Goal: Information Seeking & Learning: Learn about a topic

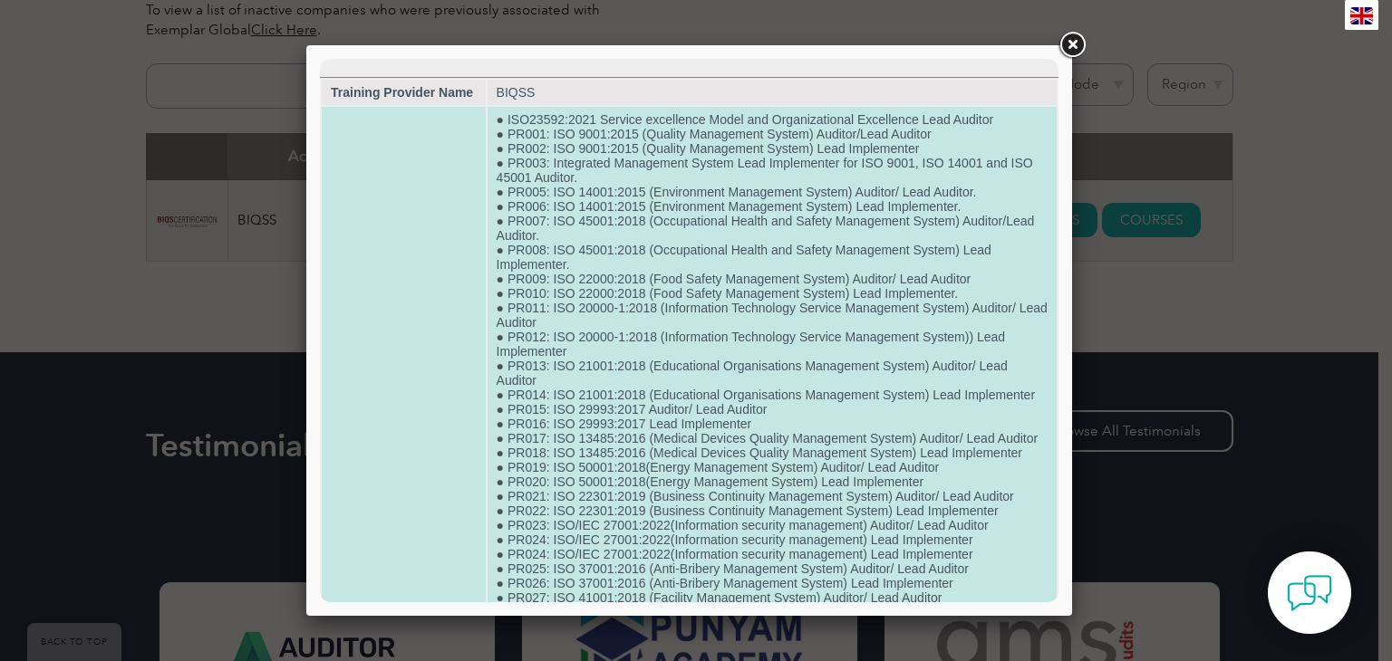
scroll to position [1401, 0]
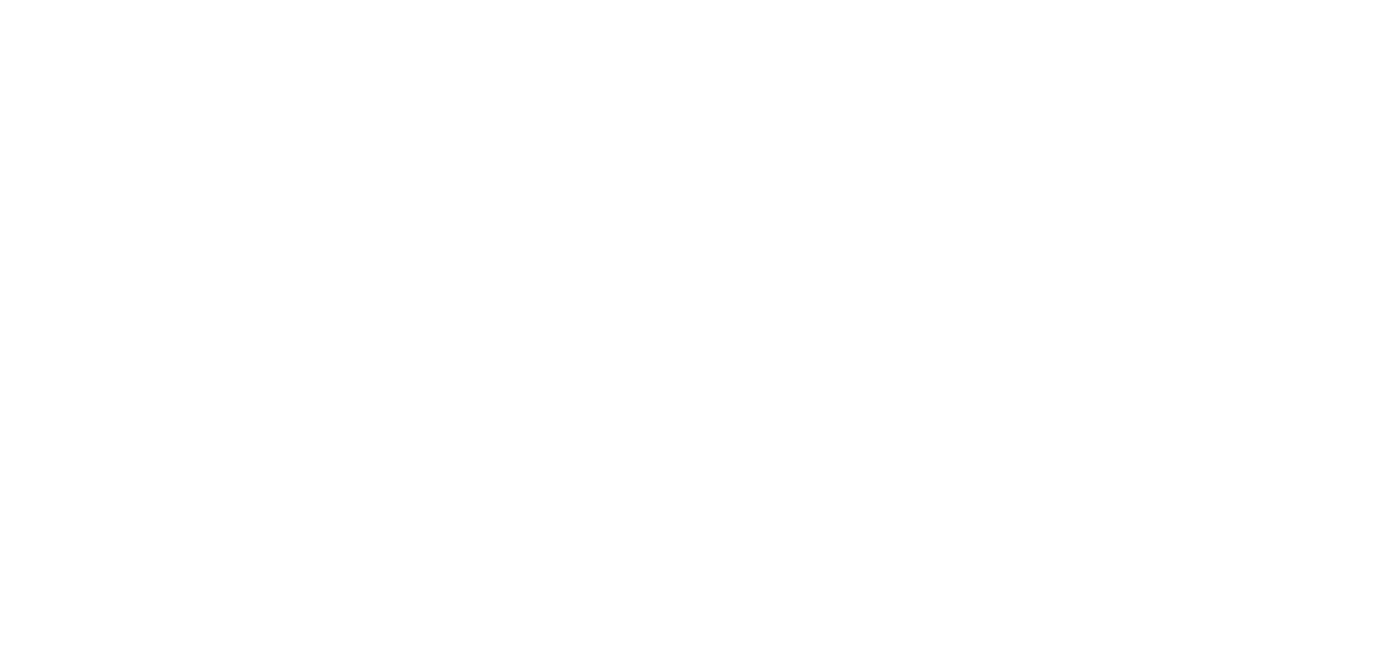
scroll to position [663, 0]
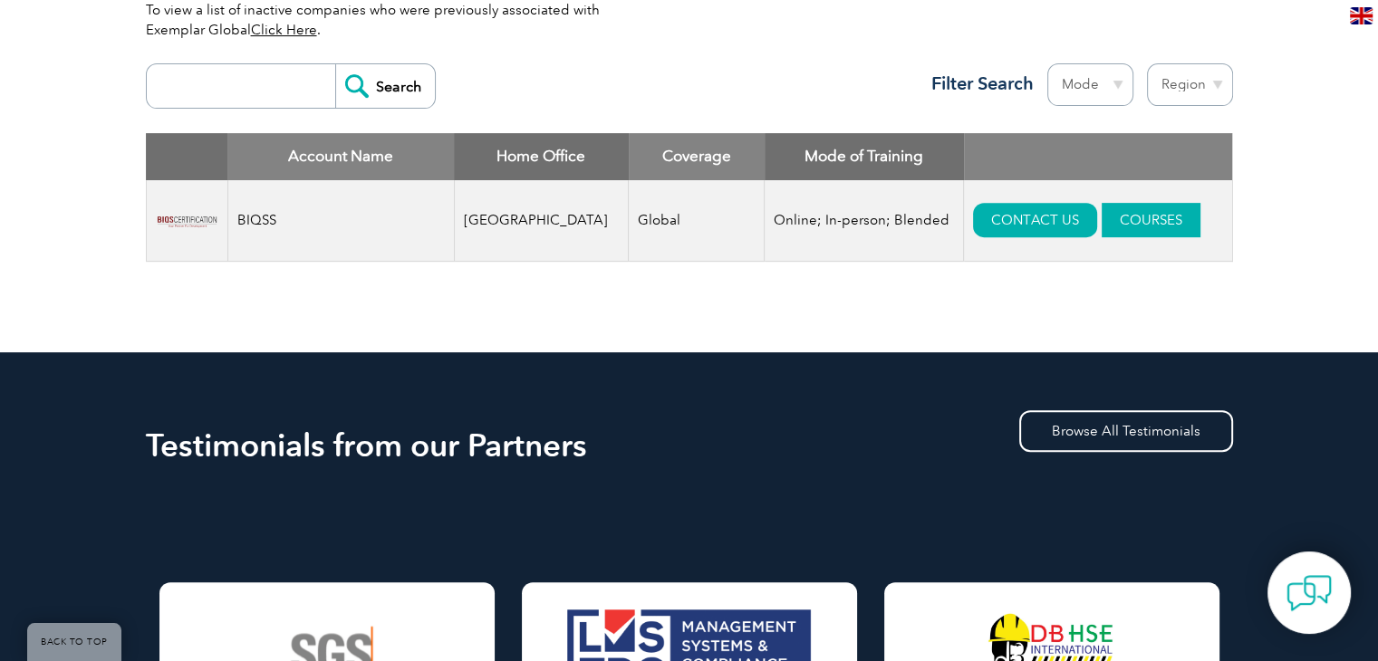
click at [1103, 232] on link "COURSES" at bounding box center [1151, 220] width 99 height 34
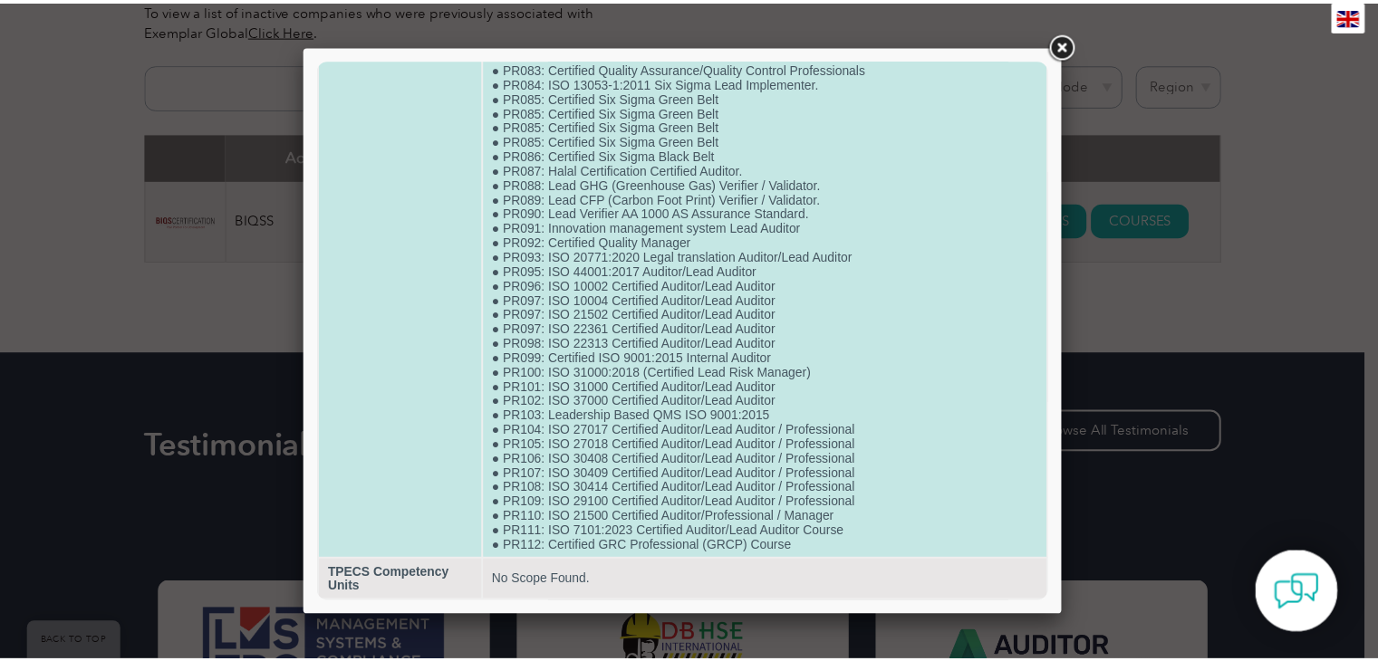
scroll to position [1401, 0]
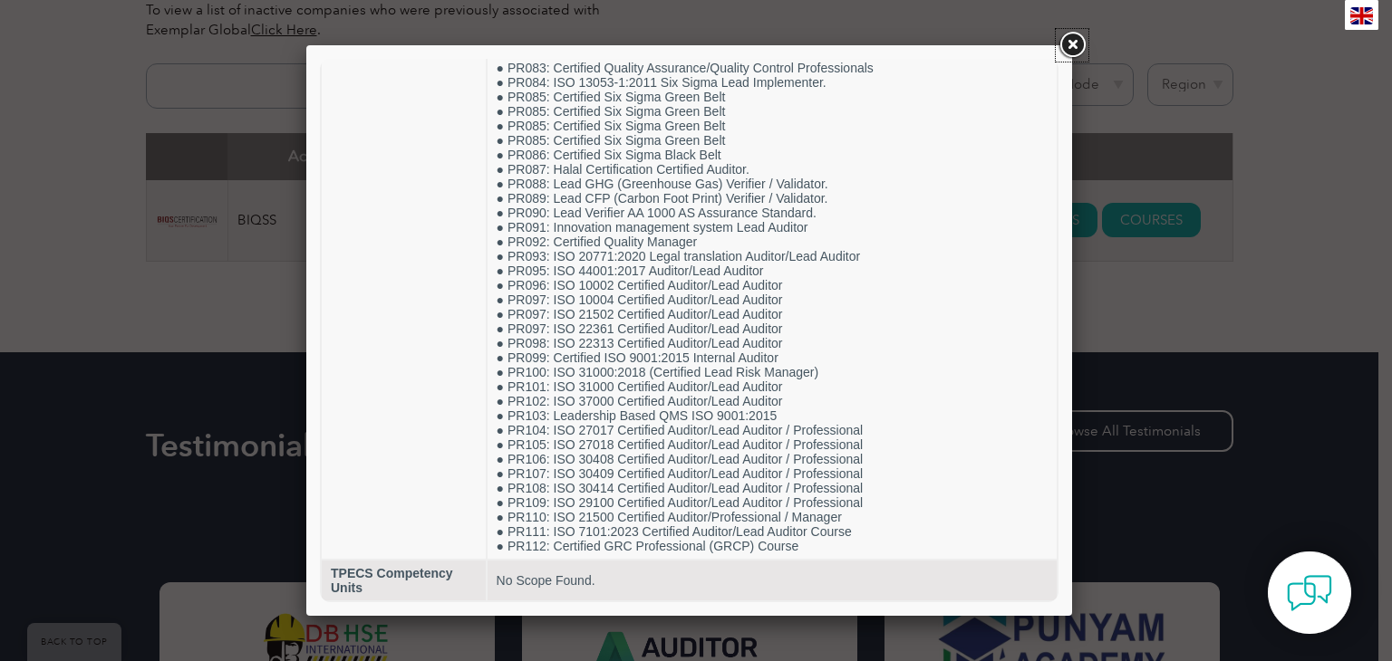
click at [1076, 37] on link at bounding box center [1072, 45] width 33 height 33
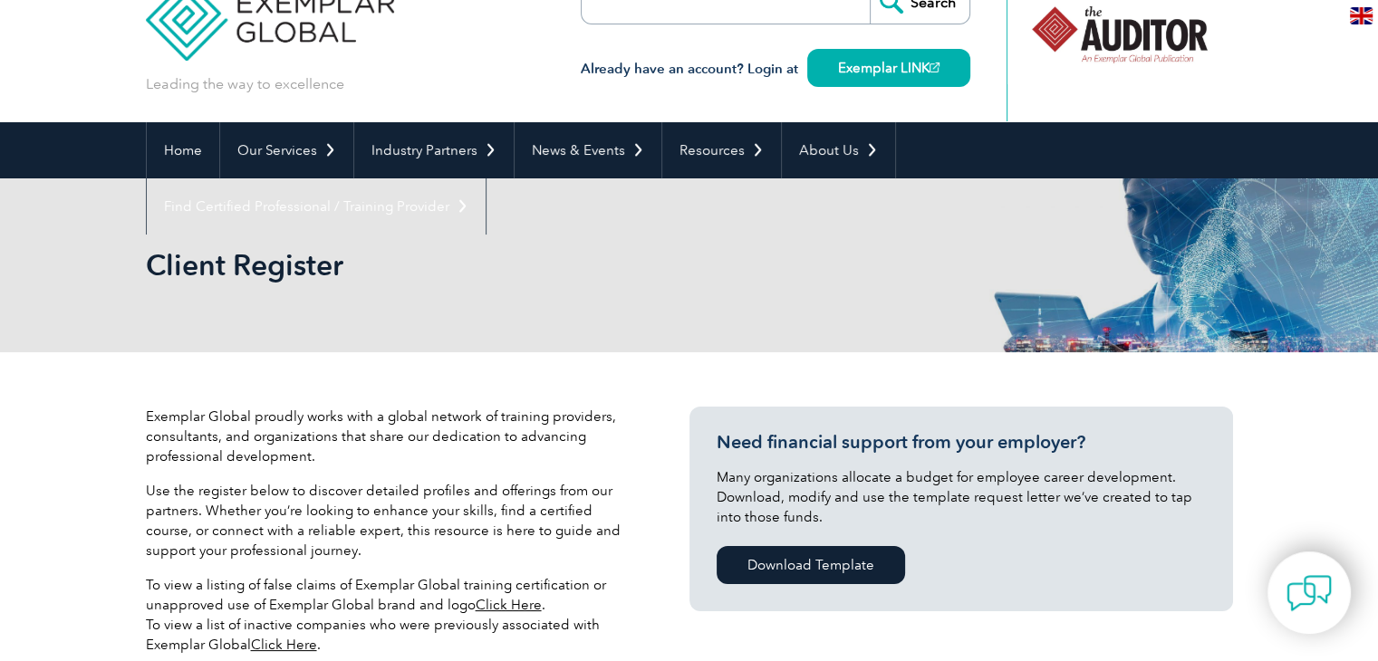
scroll to position [0, 0]
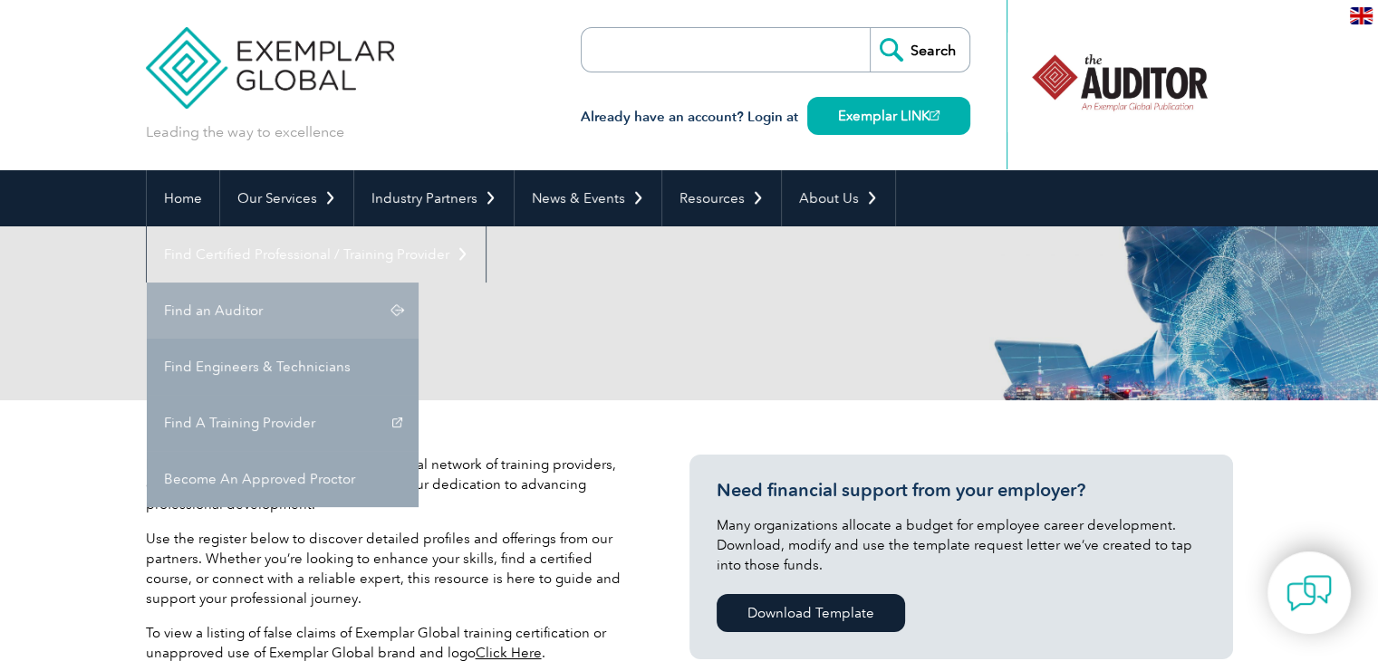
click at [419, 283] on link "Find an Auditor" at bounding box center [283, 311] width 272 height 56
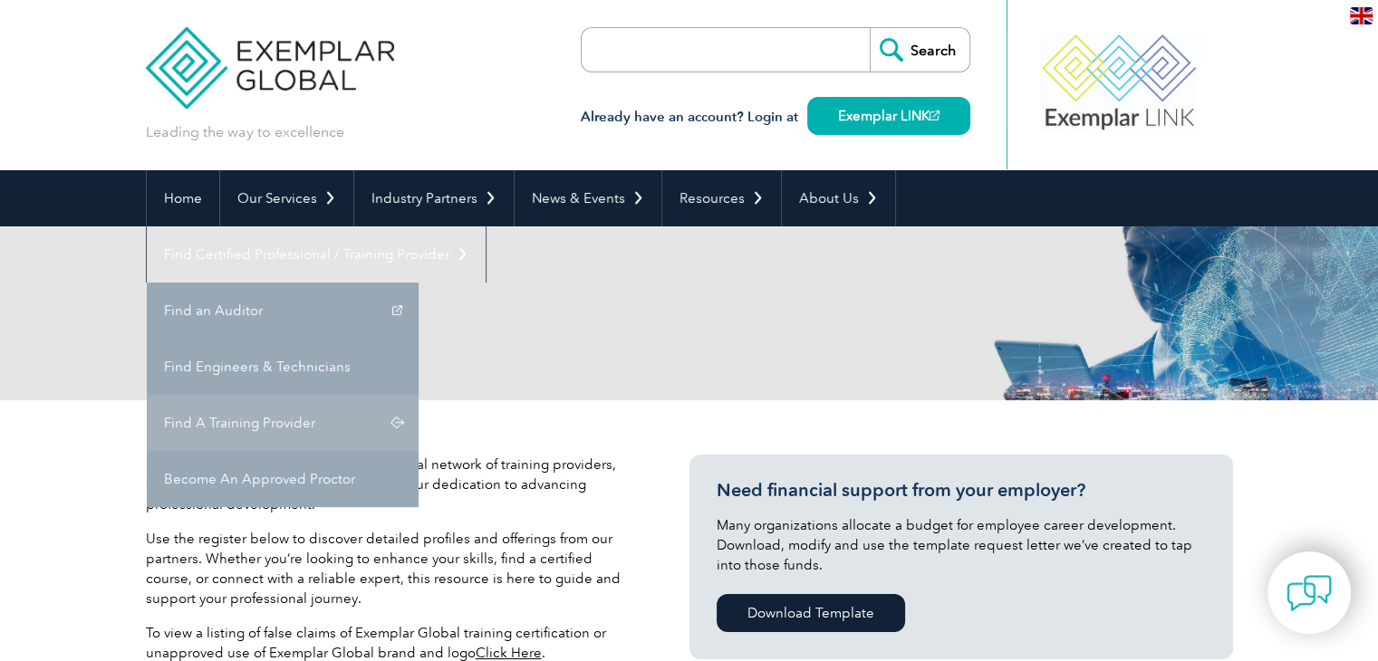
click at [419, 395] on link "Find A Training Provider" at bounding box center [283, 423] width 272 height 56
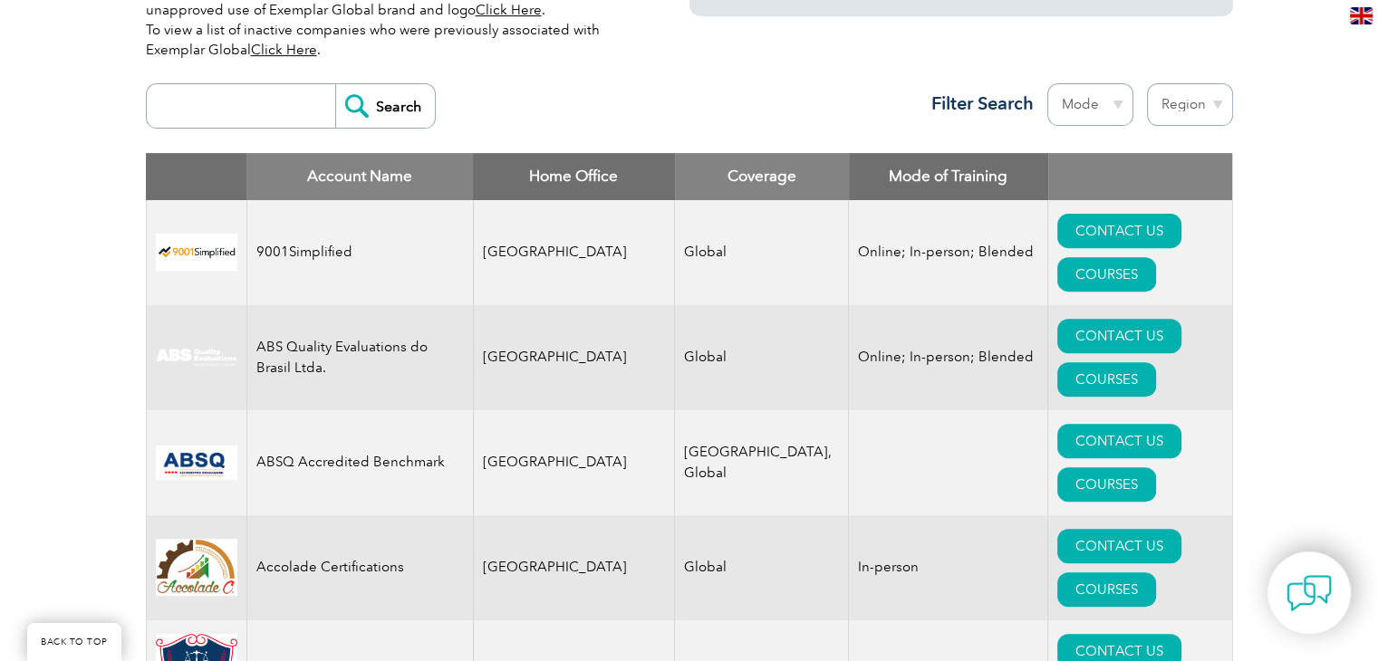
scroll to position [634, 0]
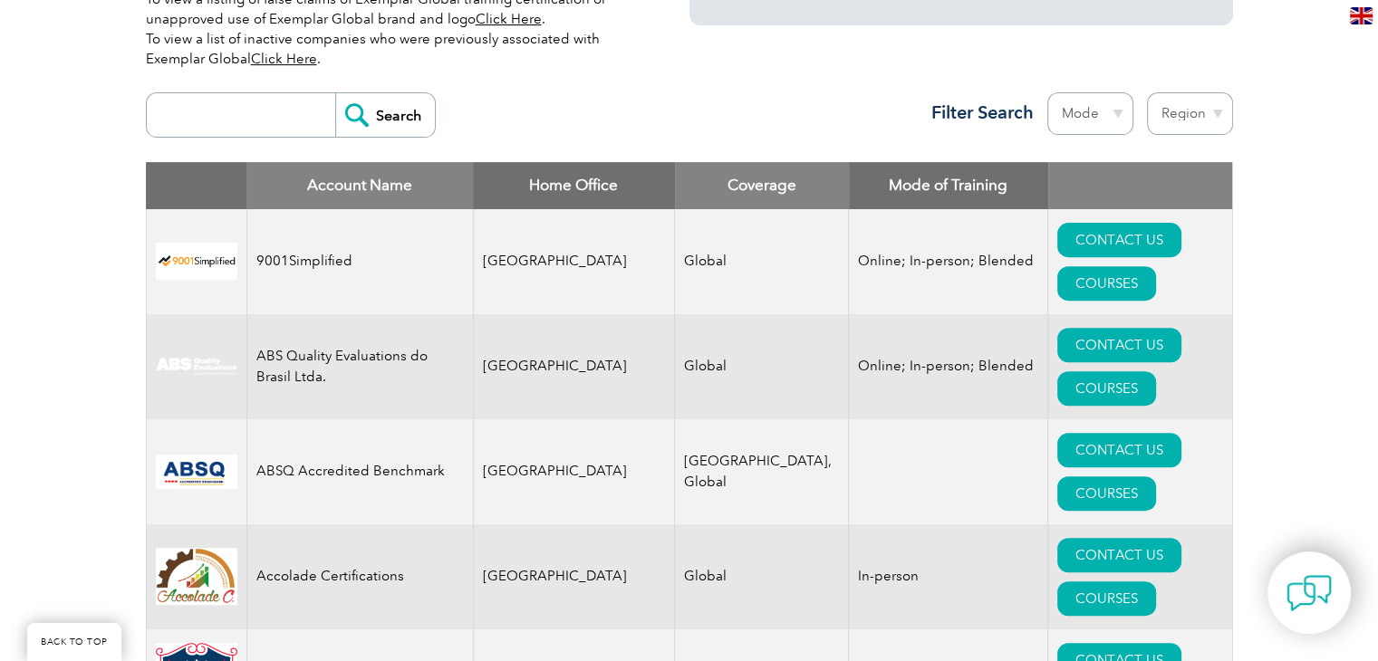
click at [293, 106] on input "search" at bounding box center [245, 114] width 179 height 43
type input "biqs"
click at [366, 97] on input "Search" at bounding box center [385, 114] width 100 height 43
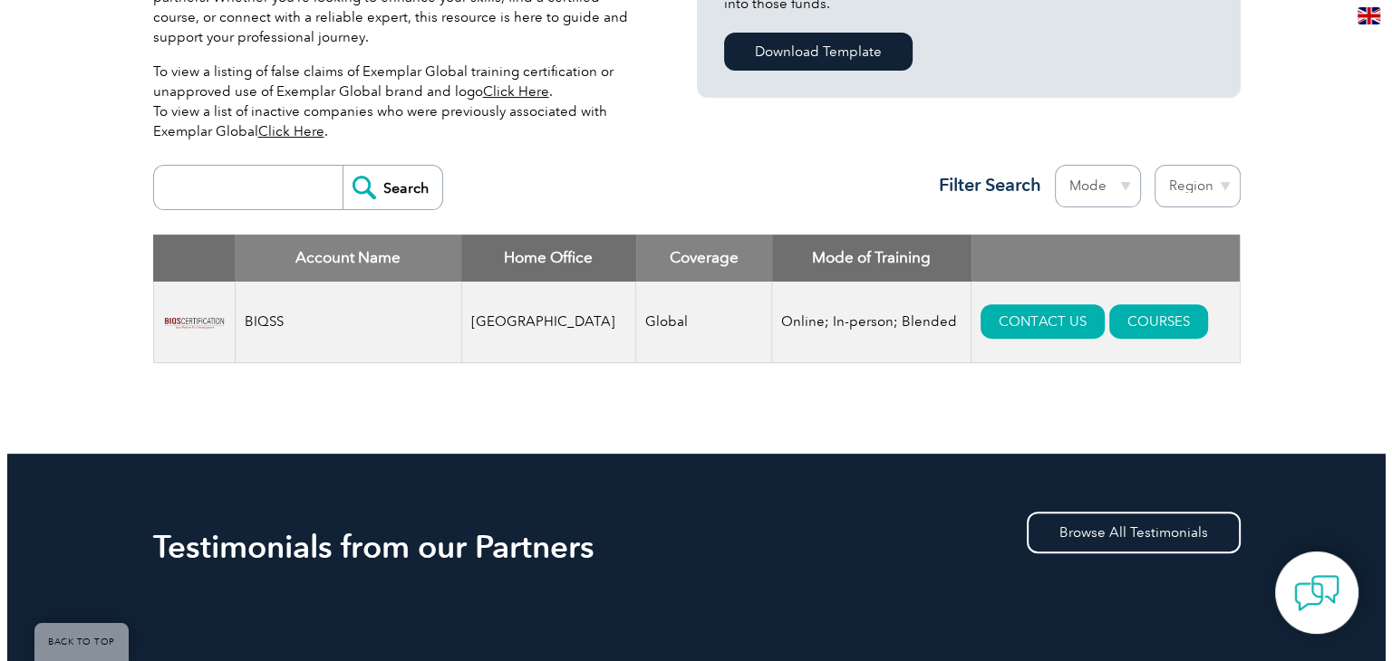
scroll to position [815, 0]
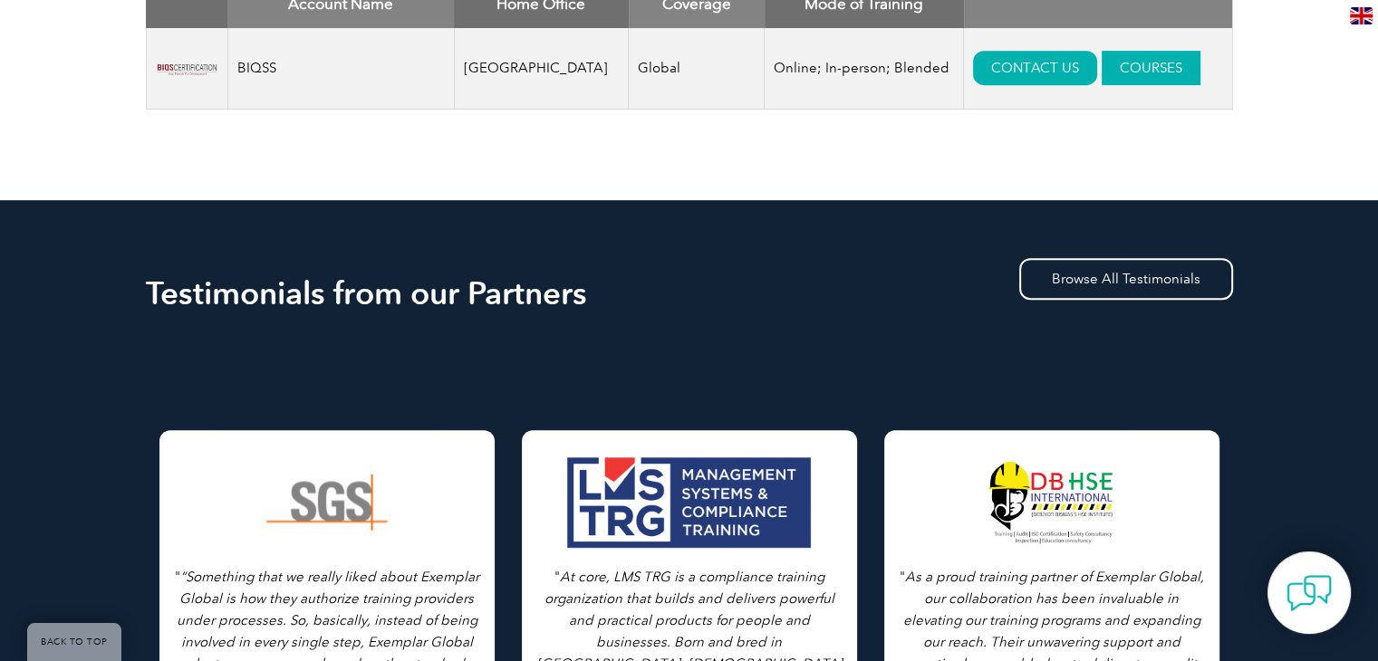
click at [1140, 56] on link "COURSES" at bounding box center [1151, 68] width 99 height 34
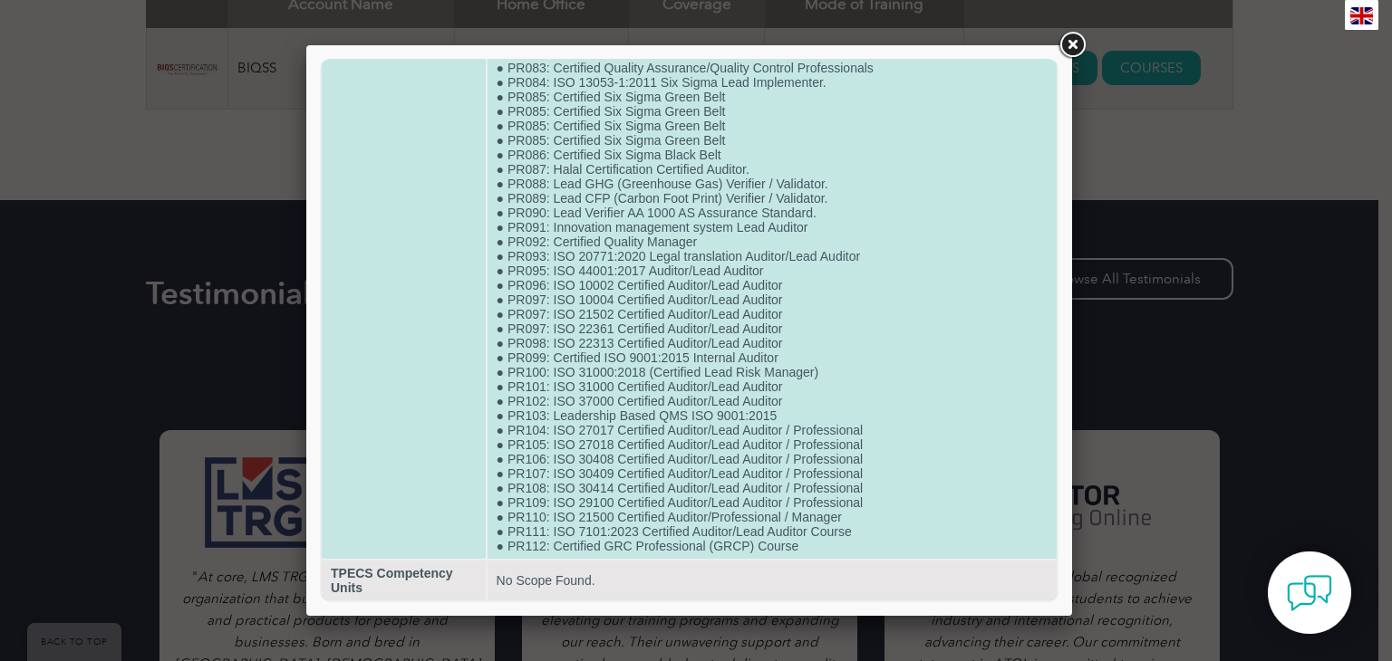
scroll to position [1401, 0]
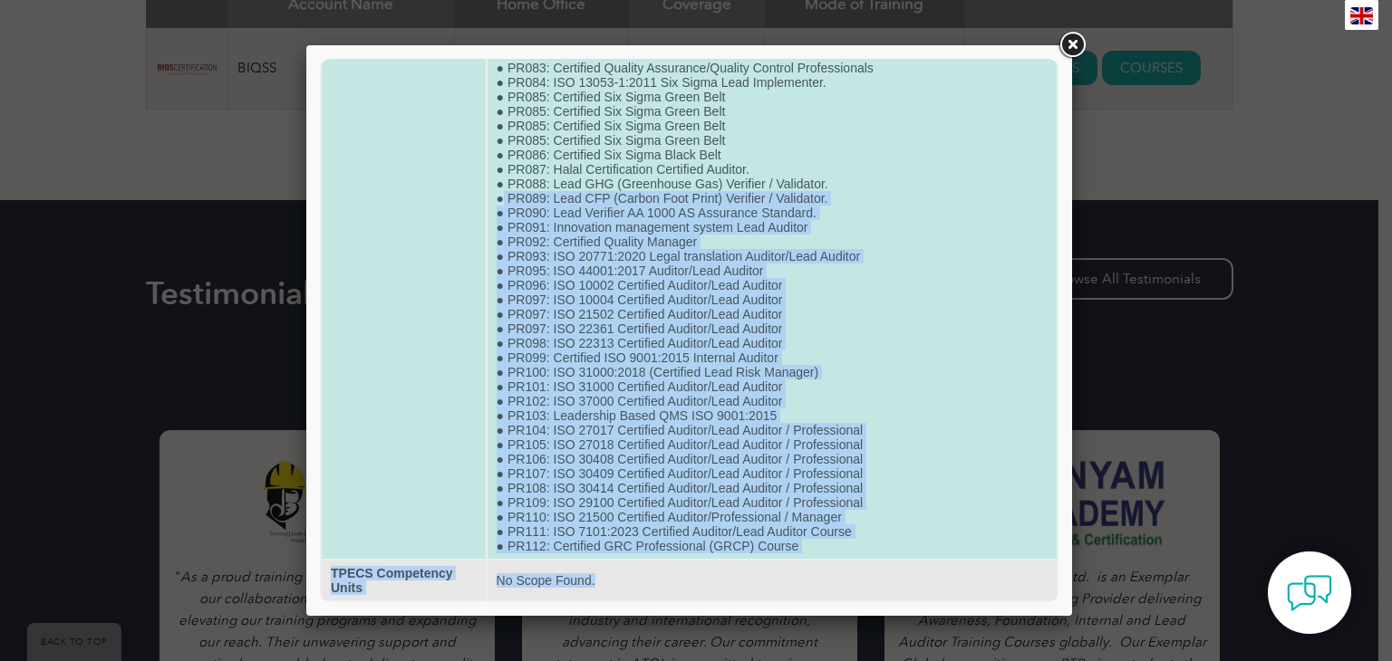
drag, startPoint x: 881, startPoint y: 561, endPoint x: 505, endPoint y: 200, distance: 521.0
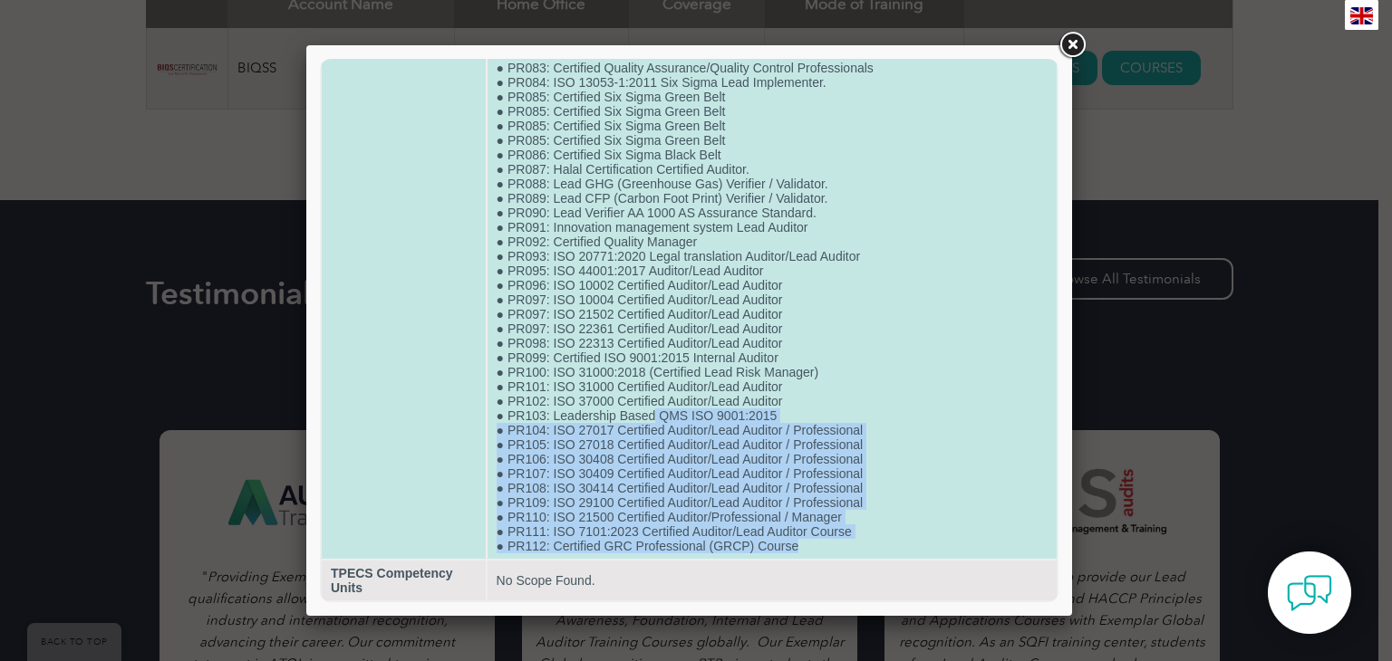
drag, startPoint x: 805, startPoint y: 539, endPoint x: 650, endPoint y: 410, distance: 201.4
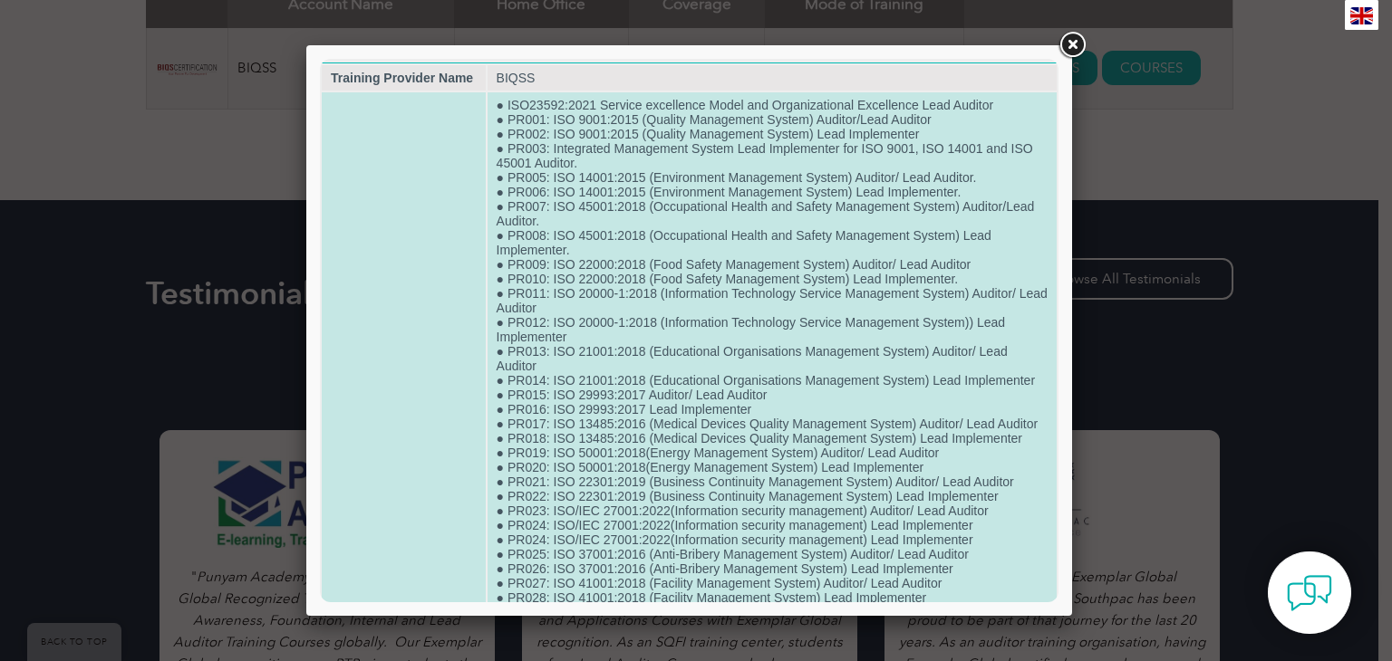
scroll to position [0, 0]
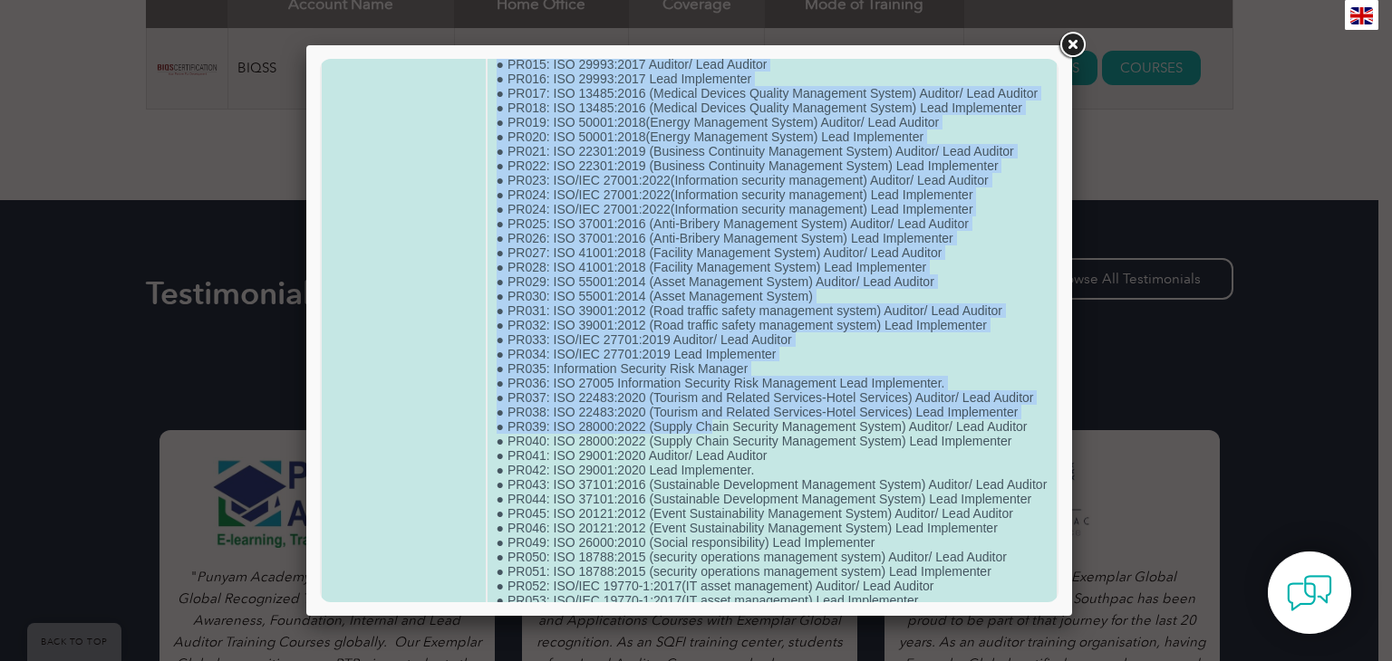
drag, startPoint x: 507, startPoint y: 114, endPoint x: 708, endPoint y: 472, distance: 410.1
click at [709, 472] on td "● ISO23592:2021 Service excellence Model and Organizational Excellence Lead Aud…" at bounding box center [771, 630] width 569 height 1736
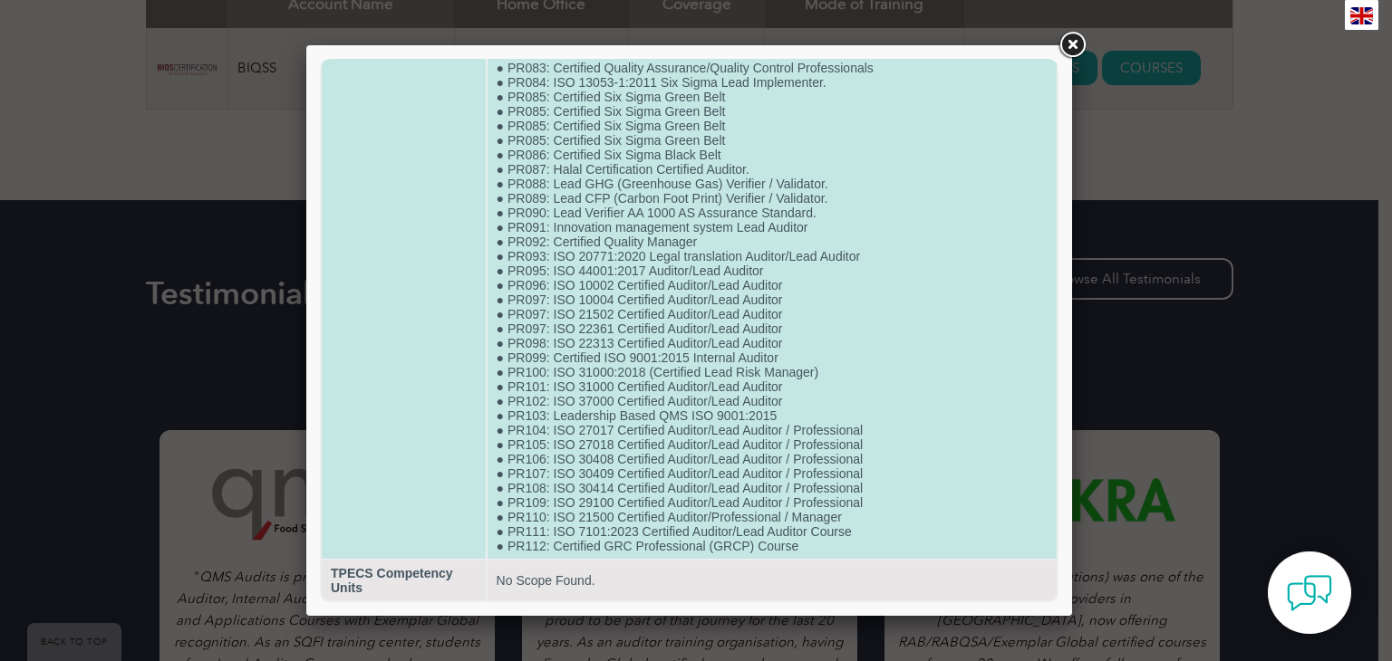
scroll to position [1401, 0]
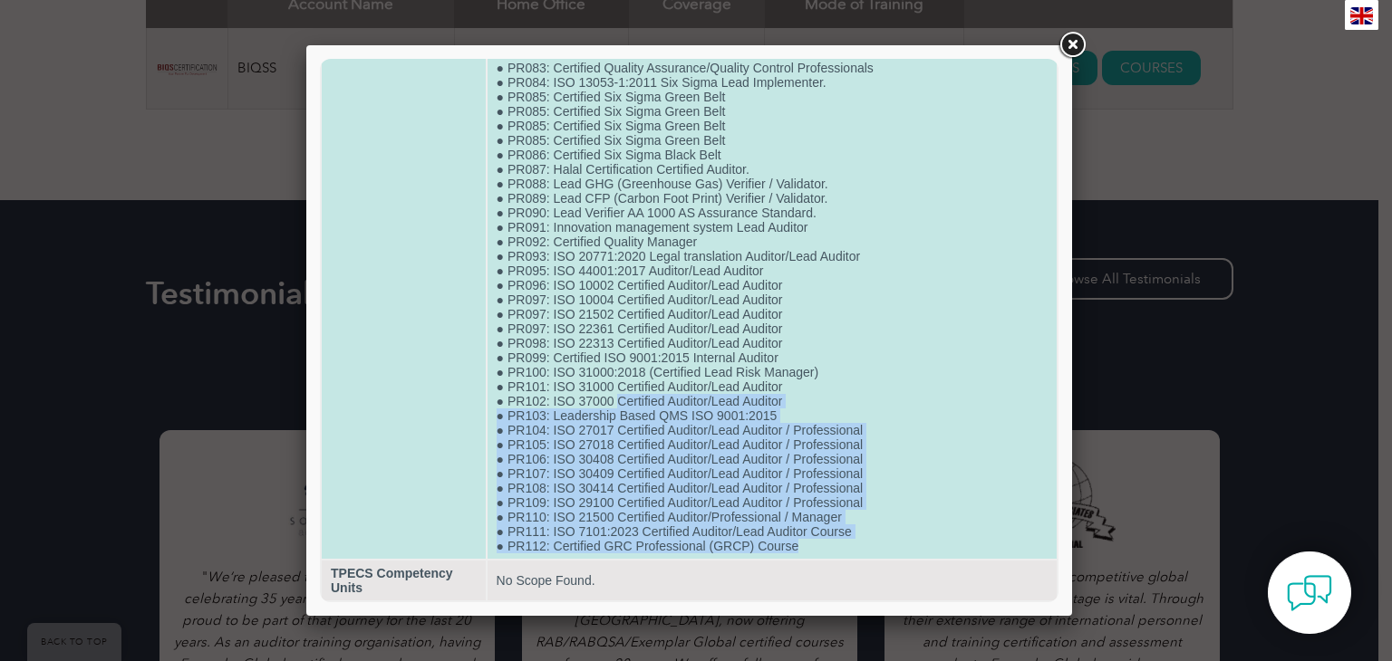
drag, startPoint x: 793, startPoint y: 538, endPoint x: 616, endPoint y: 373, distance: 241.7
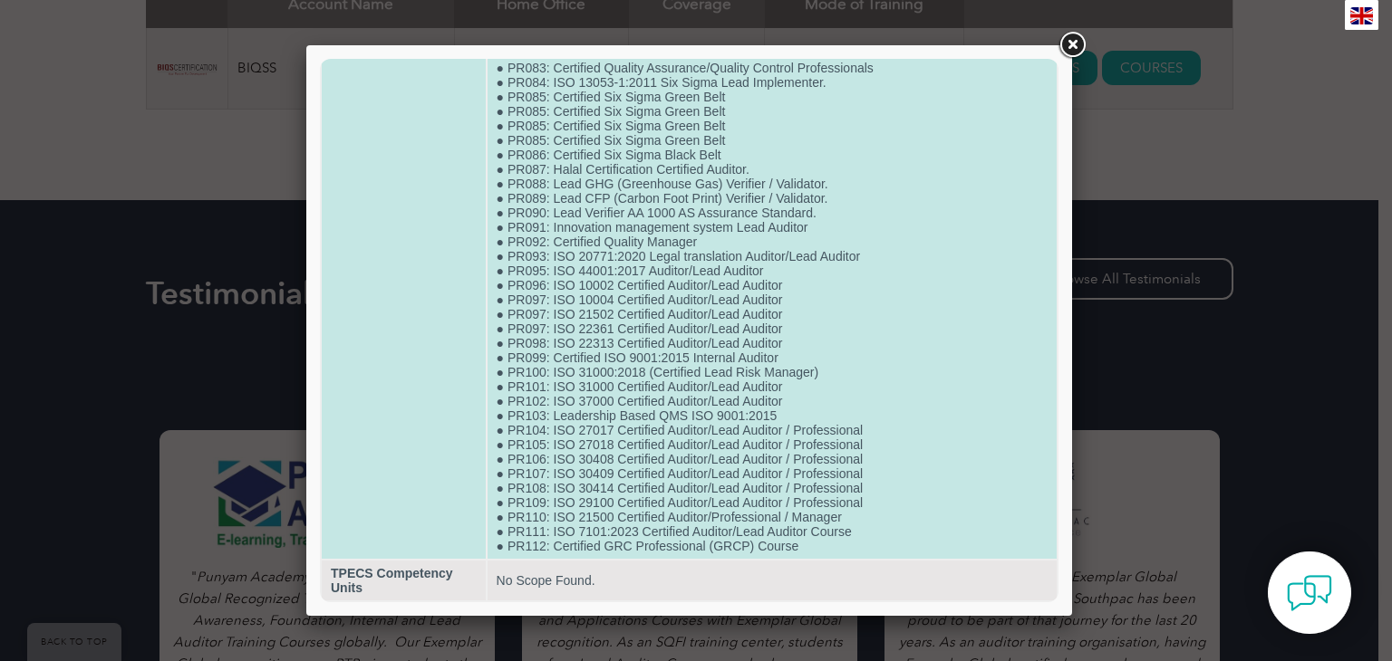
drag, startPoint x: 897, startPoint y: 350, endPoint x: 903, endPoint y: 337, distance: 14.2
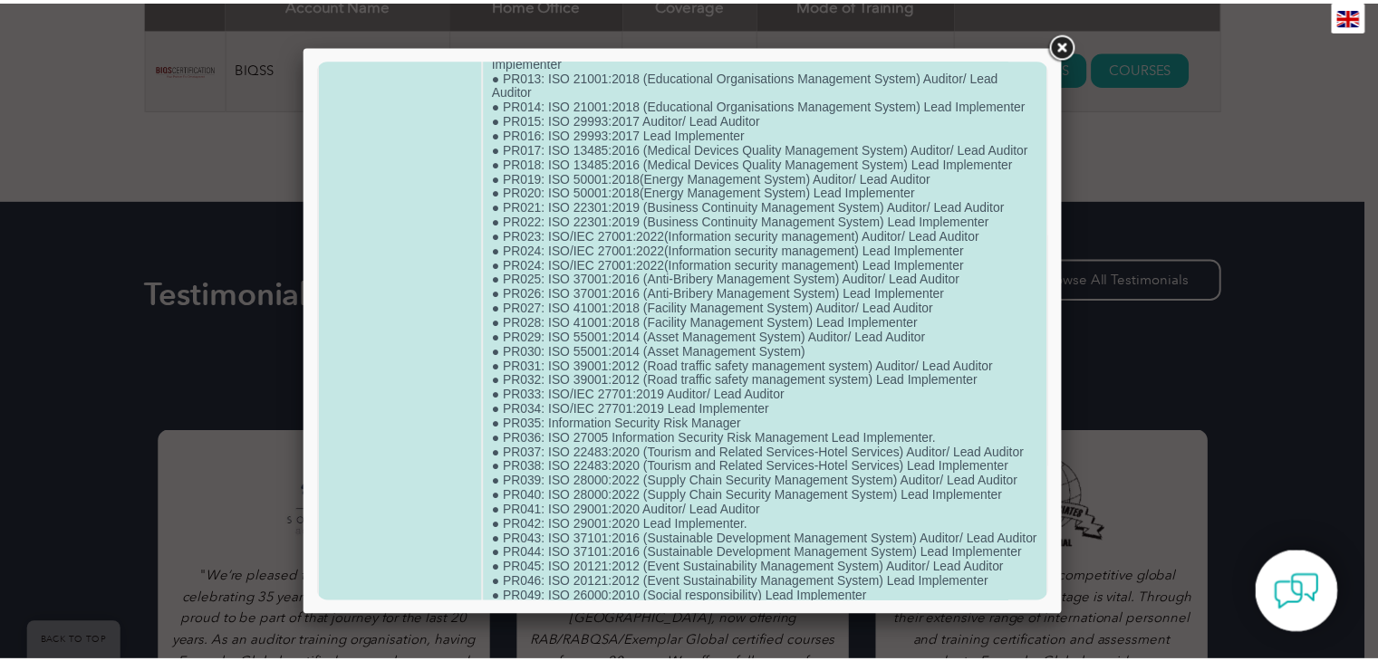
scroll to position [0, 0]
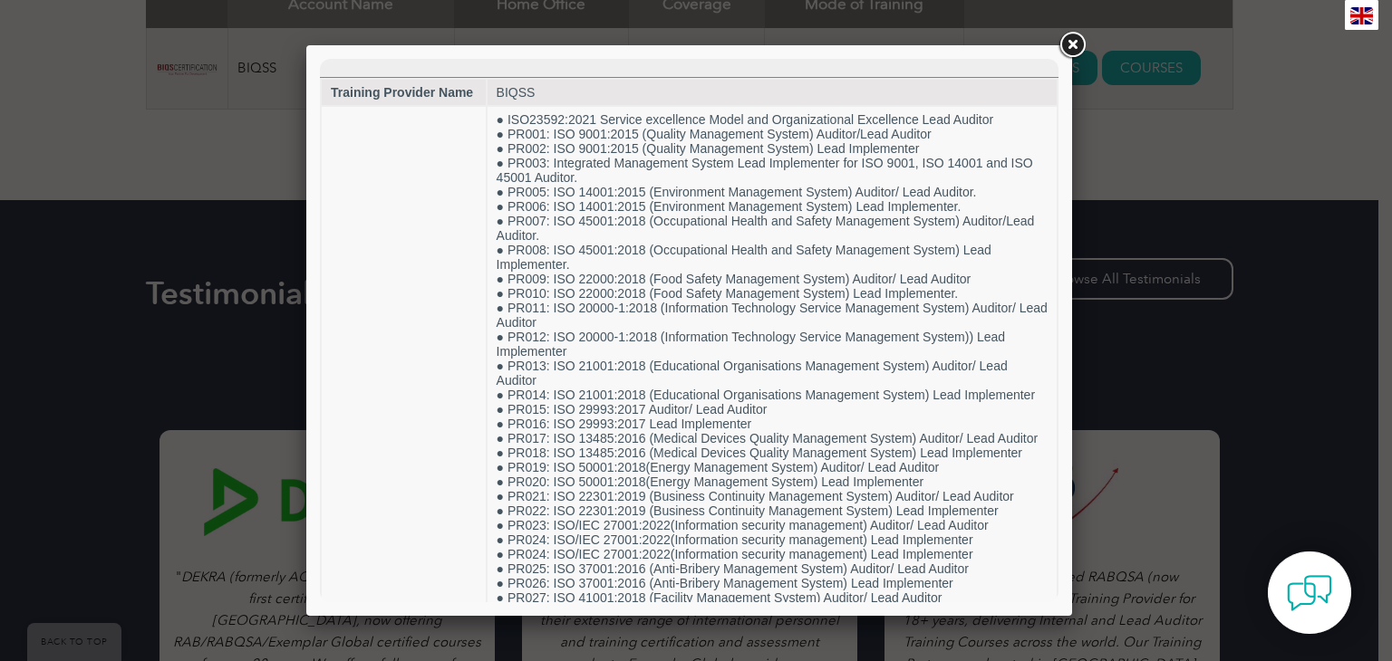
click at [1069, 49] on link at bounding box center [1072, 45] width 33 height 33
